Goal: Task Accomplishment & Management: Manage account settings

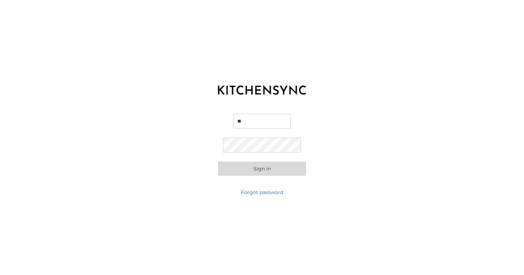
type input "*"
type input "**********"
click at [262, 168] on button "Sign in" at bounding box center [262, 169] width 88 height 14
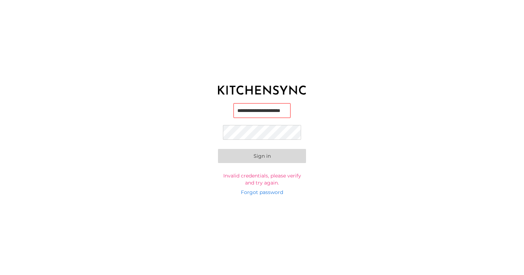
click at [262, 156] on button "Sign in" at bounding box center [262, 156] width 88 height 14
click at [248, 191] on link "Forgot password" at bounding box center [262, 192] width 42 height 7
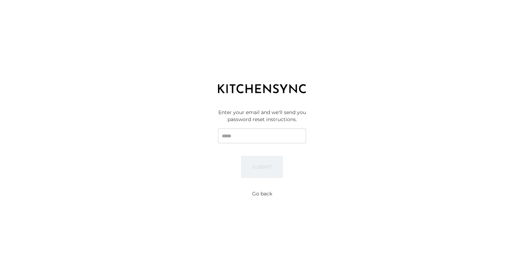
click at [256, 139] on input "Email" at bounding box center [262, 135] width 88 height 15
type input "**********"
click at [262, 166] on button "Submit" at bounding box center [262, 167] width 42 height 22
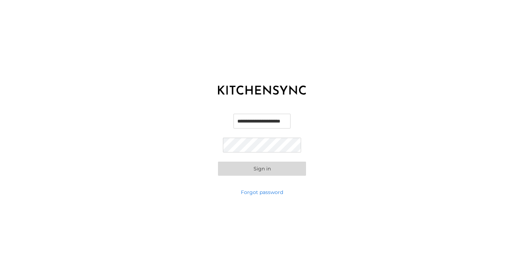
type input "**********"
click at [262, 168] on button "Sign in" at bounding box center [262, 169] width 88 height 14
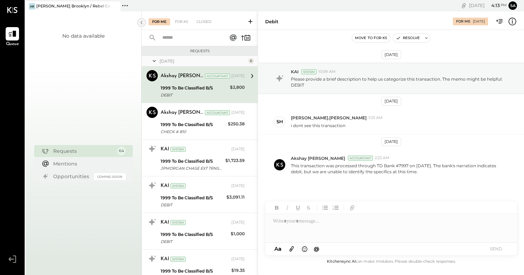
click at [139, 20] on icon at bounding box center [142, 22] width 8 height 13
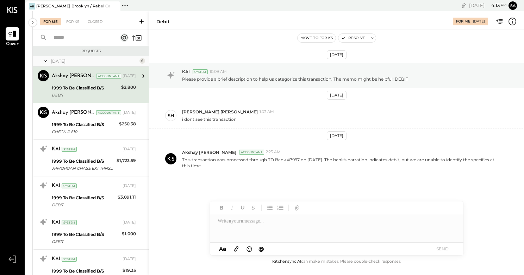
click at [15, 11] on icon at bounding box center [12, 10] width 11 height 6
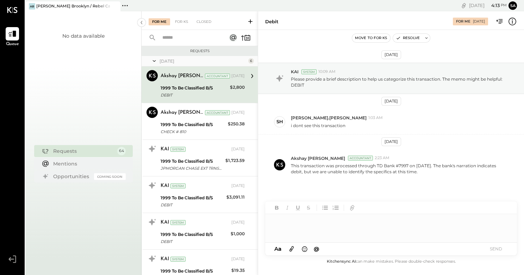
click at [206, 18] on div "For Me For KS Closed" at bounding box center [200, 20] width 116 height 19
click at [62, 7] on div "[PERSON_NAME] Brooklyn / Rebel Cafe" at bounding box center [73, 7] width 74 height 6
click at [499, 18] on icon at bounding box center [499, 21] width 9 height 9
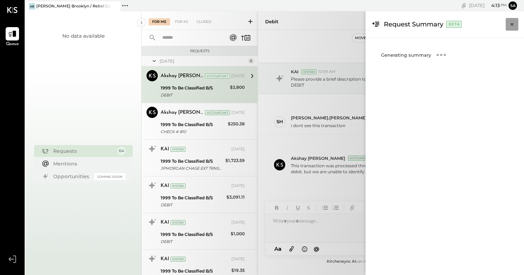
click at [514, 23] on icon "Close panel" at bounding box center [511, 24] width 7 height 7
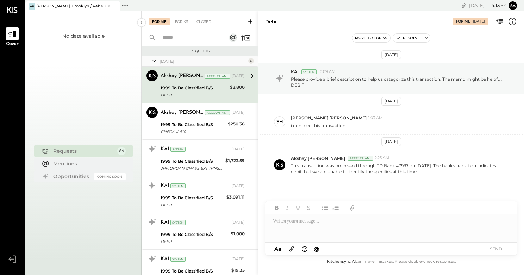
click at [126, 5] on icon at bounding box center [124, 5] width 9 height 9
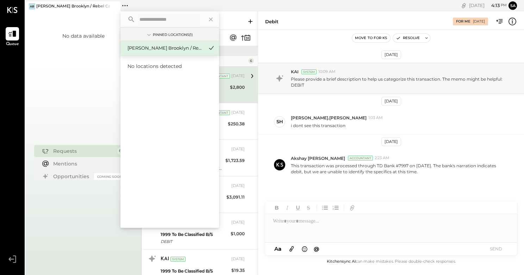
click at [188, 51] on div "[PERSON_NAME] Brooklyn / Rebel Cafe" at bounding box center [165, 48] width 76 height 7
click at [212, 16] on icon at bounding box center [210, 19] width 9 height 9
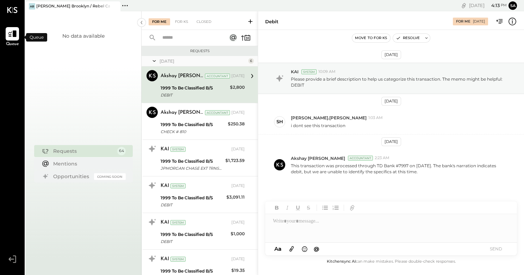
click at [7, 35] on div at bounding box center [12, 33] width 13 height 13
